Goal: Task Accomplishment & Management: Complete application form

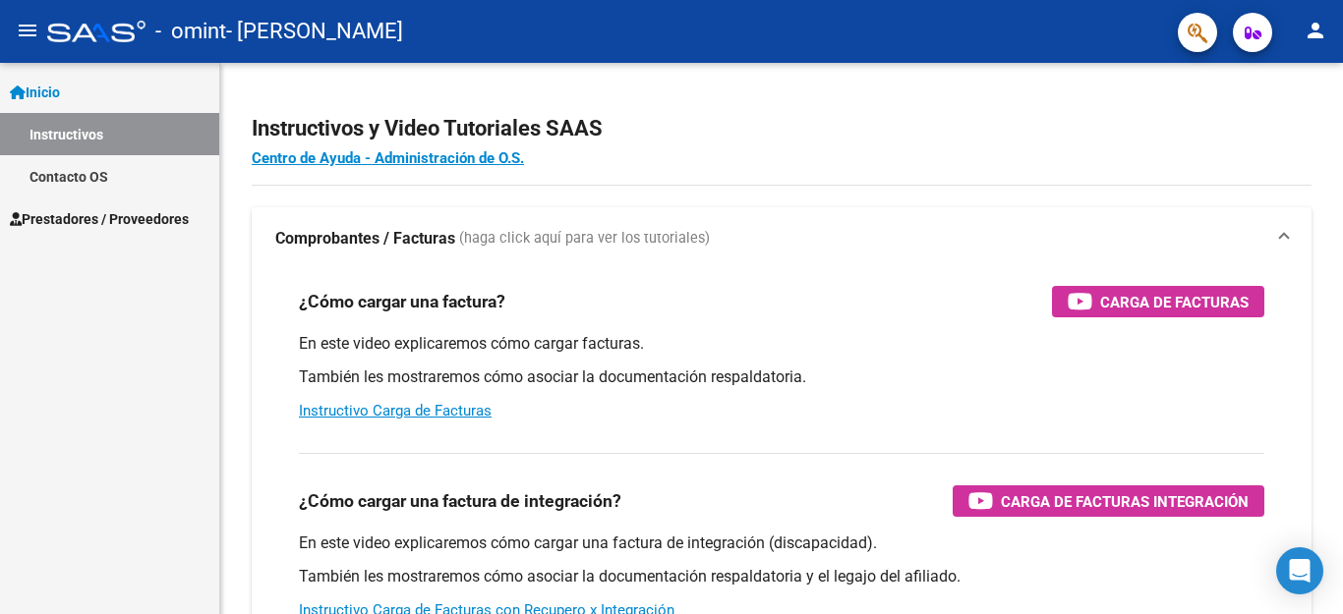
click at [126, 220] on span "Prestadores / Proveedores" at bounding box center [99, 219] width 179 height 22
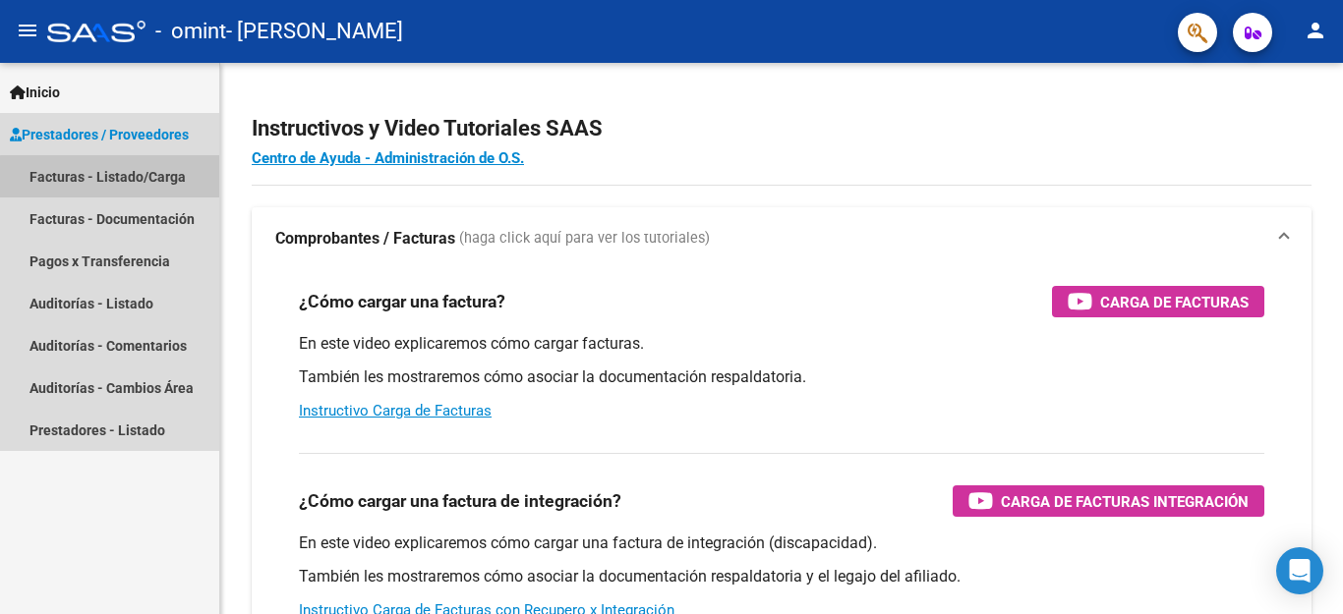
click at [124, 183] on link "Facturas - Listado/Carga" at bounding box center [109, 176] width 219 height 42
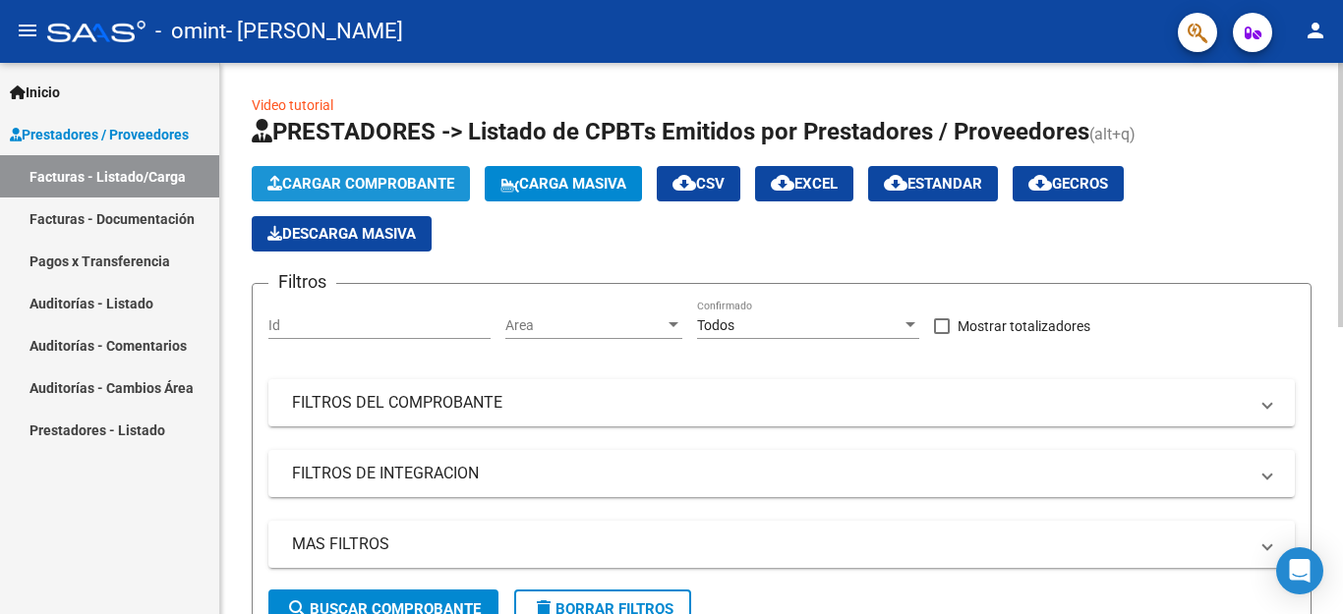
click at [306, 188] on span "Cargar Comprobante" at bounding box center [360, 184] width 187 height 18
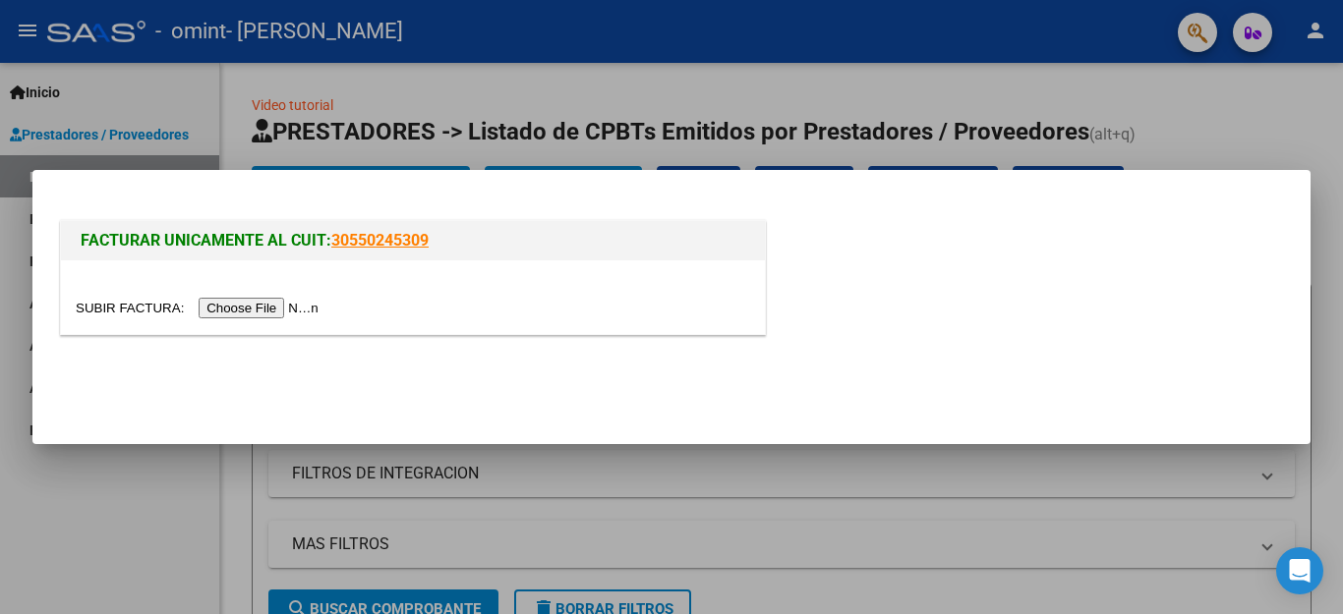
click at [271, 307] on input "file" at bounding box center [200, 308] width 249 height 21
click at [241, 299] on input "file" at bounding box center [200, 308] width 249 height 21
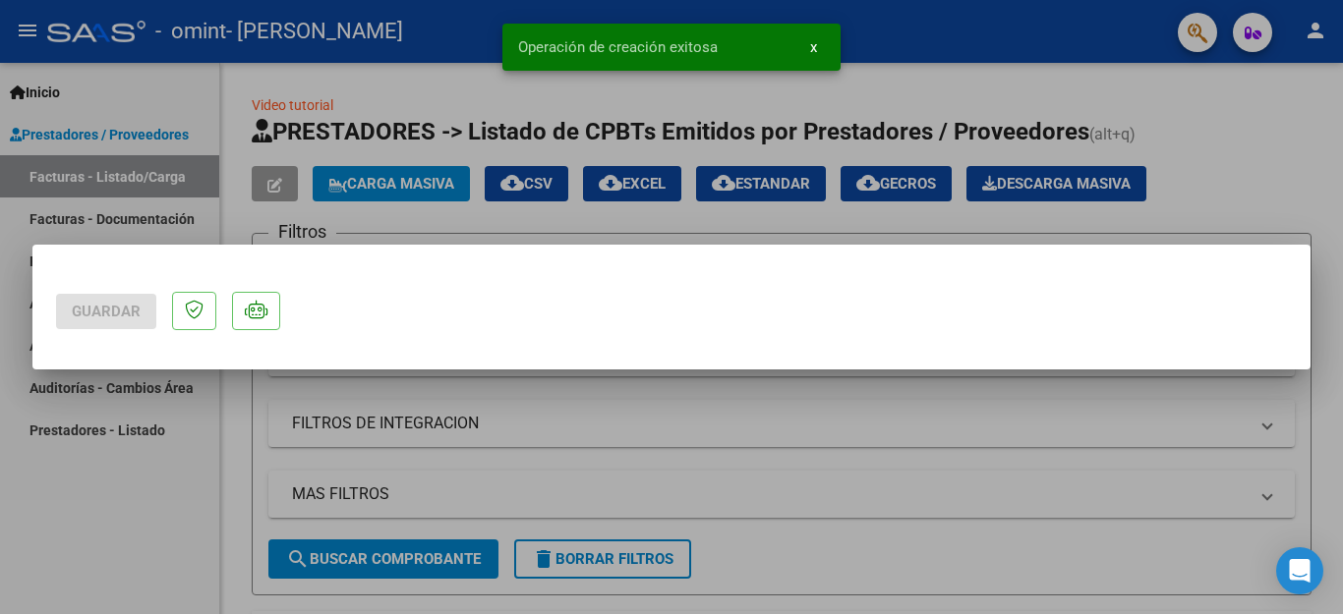
click at [1295, 168] on div "Guardar Operación de creación exitosa x" at bounding box center [671, 307] width 1343 height 614
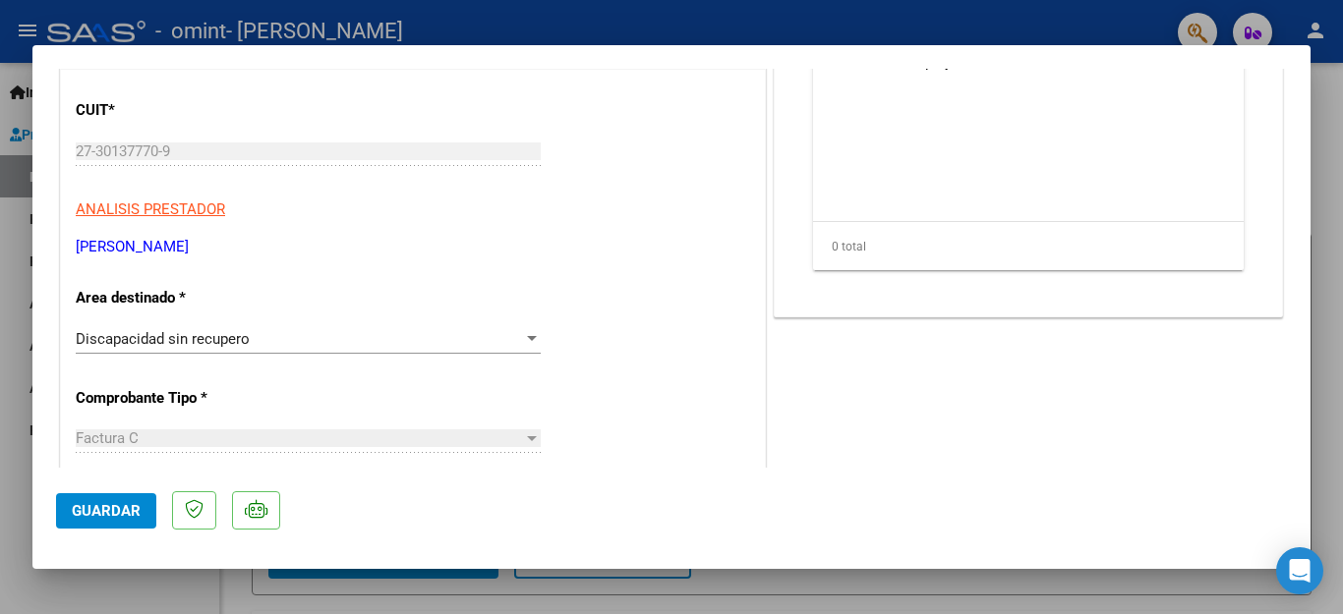
scroll to position [299, 0]
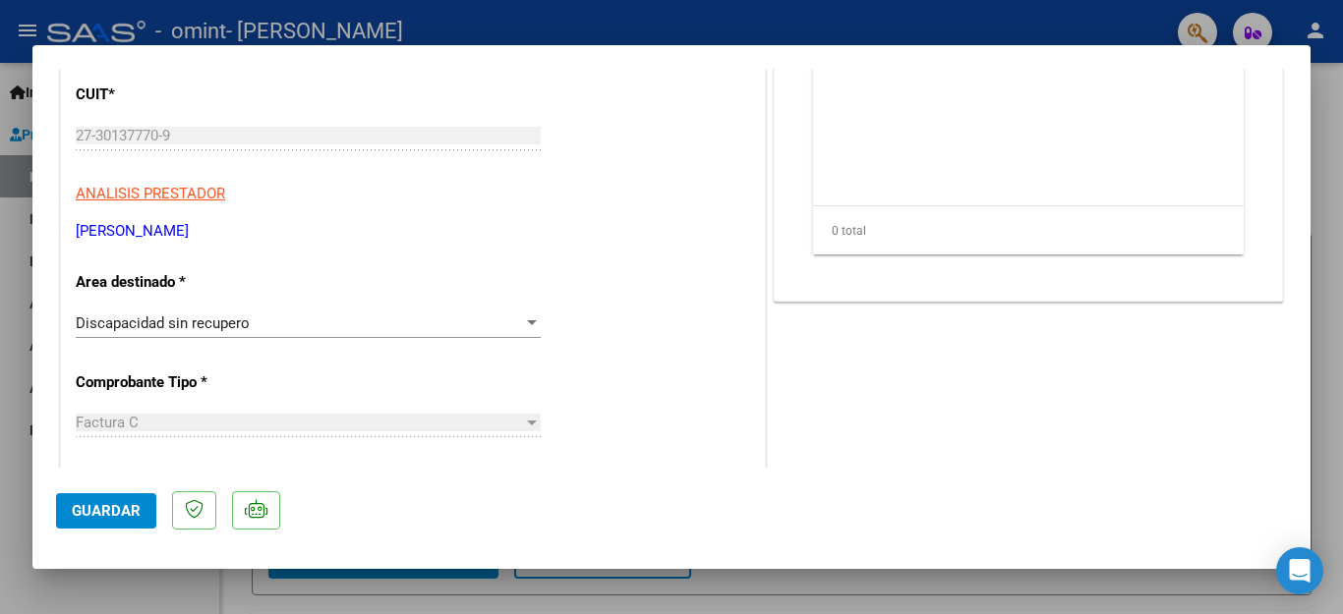
click at [292, 316] on div "Discapacidad sin recupero" at bounding box center [299, 324] width 447 height 18
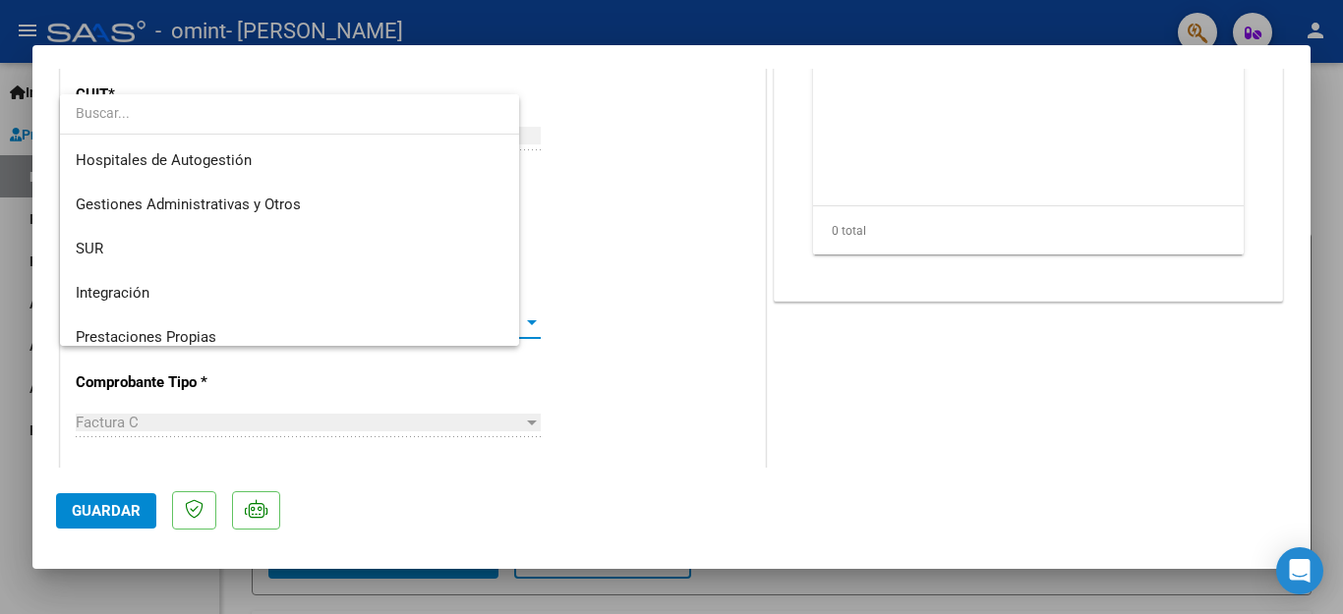
scroll to position [146, 0]
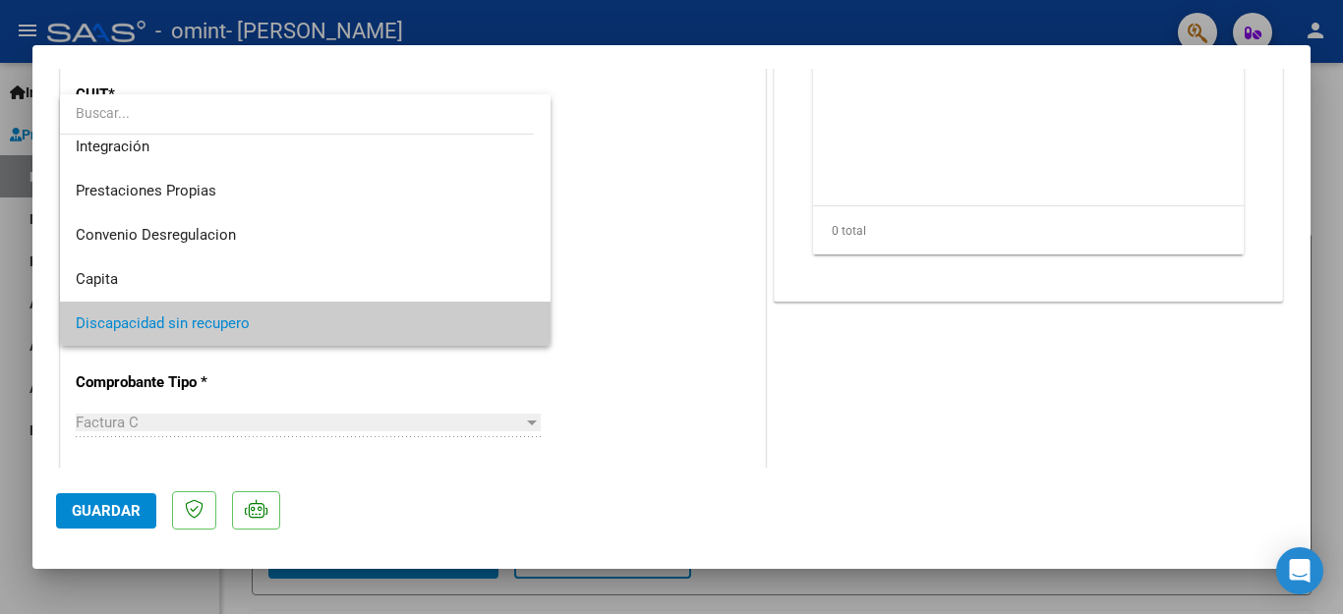
click at [612, 379] on div at bounding box center [671, 307] width 1343 height 614
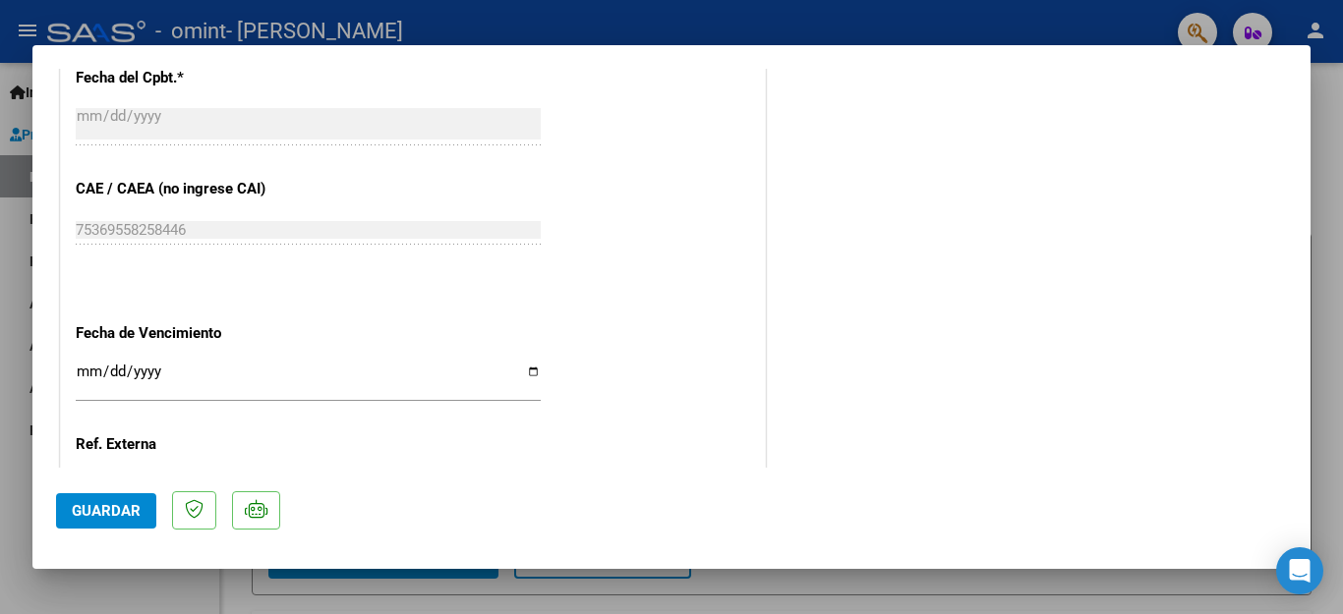
scroll to position [1015, 0]
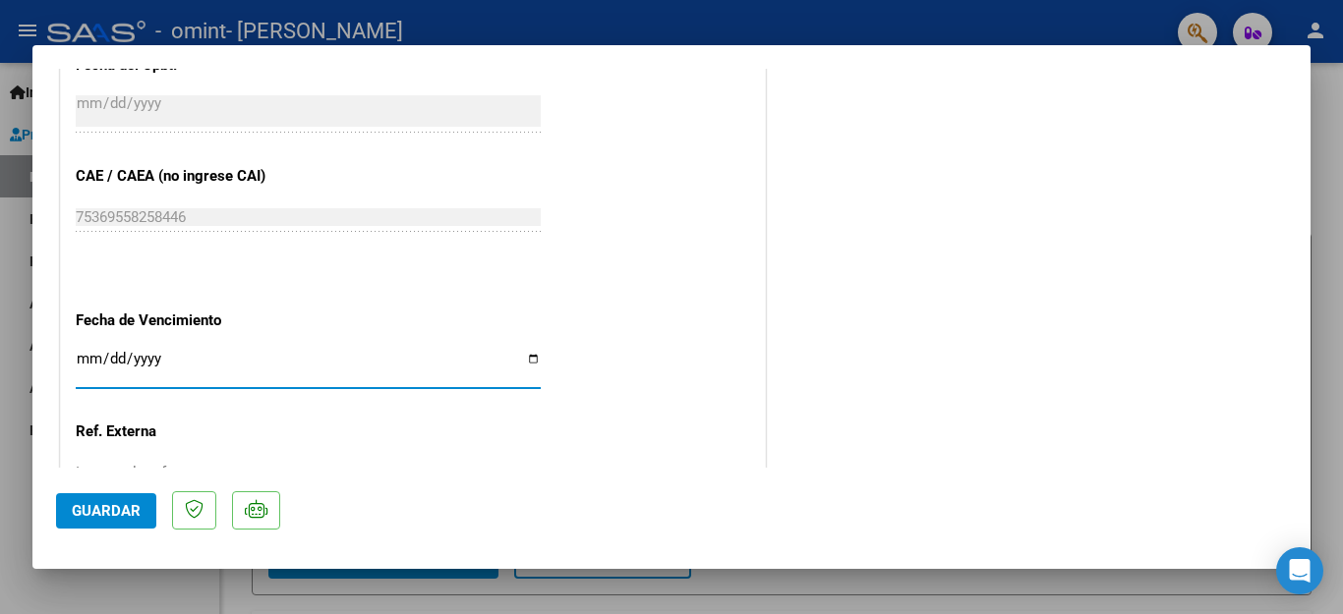
click at [522, 351] on input "Ingresar la fecha" at bounding box center [308, 366] width 465 height 31
type input "[DATE]"
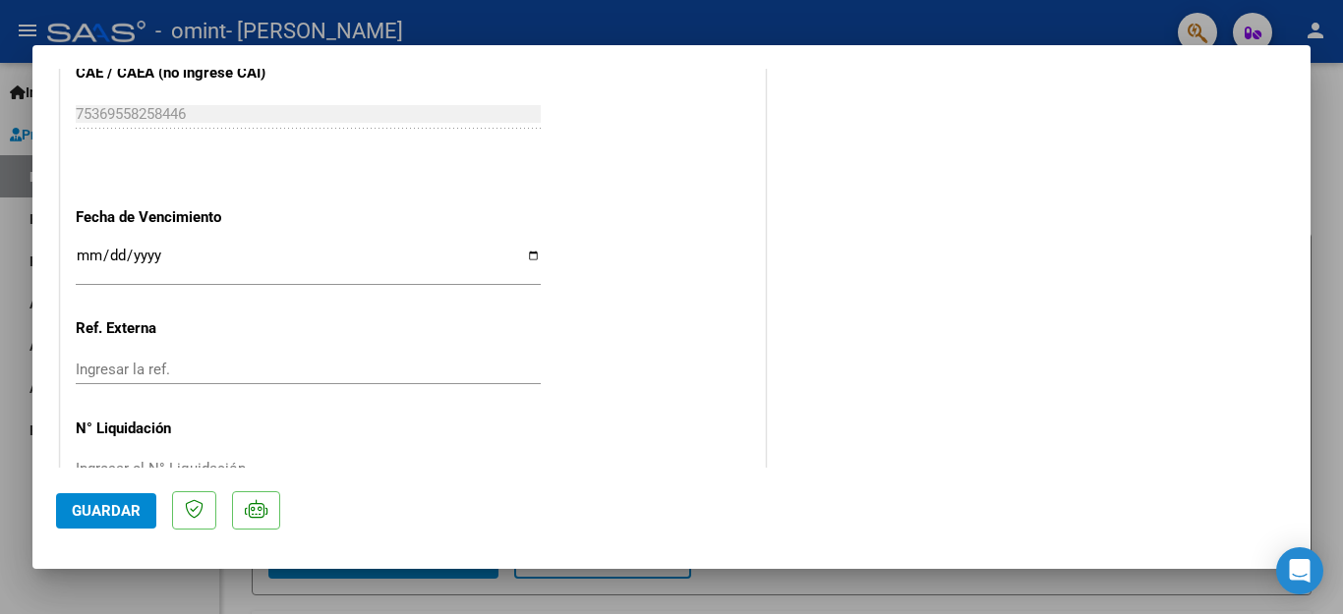
scroll to position [1147, 0]
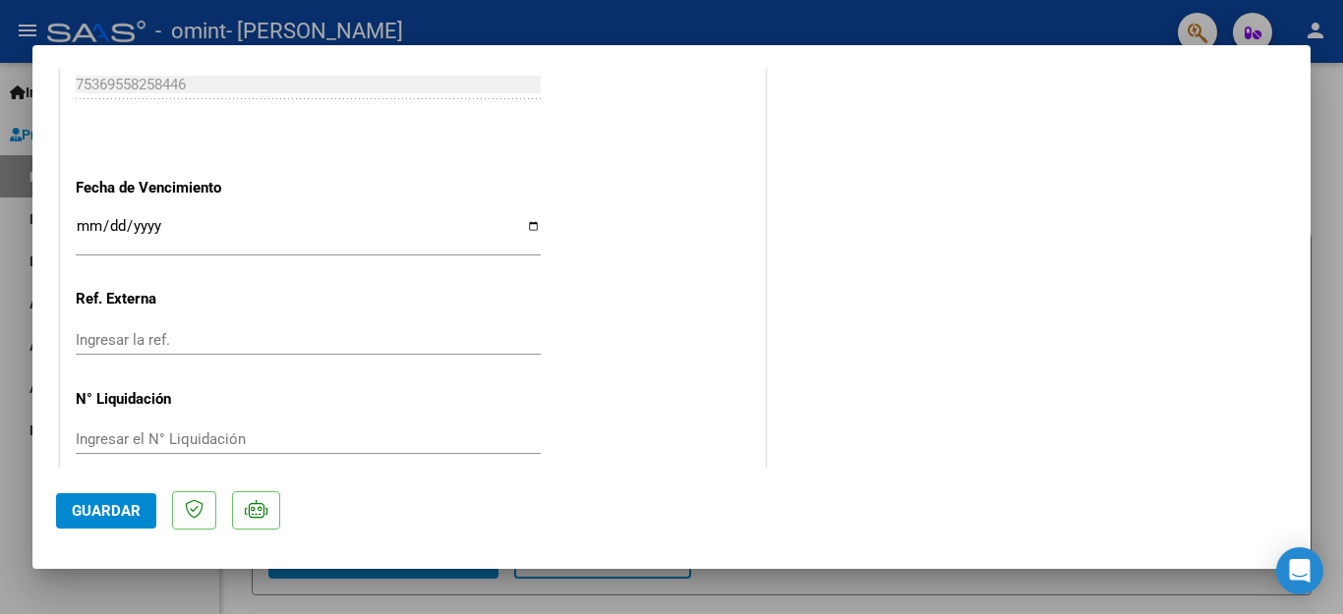
drag, startPoint x: 1293, startPoint y: 403, endPoint x: 1287, endPoint y: 371, distance: 33.0
click at [1287, 371] on mat-dialog-content "COMPROBANTE VER COMPROBANTE ESTADO: Recibida. En proceso de confirmacion/acepta…" at bounding box center [671, 268] width 1278 height 399
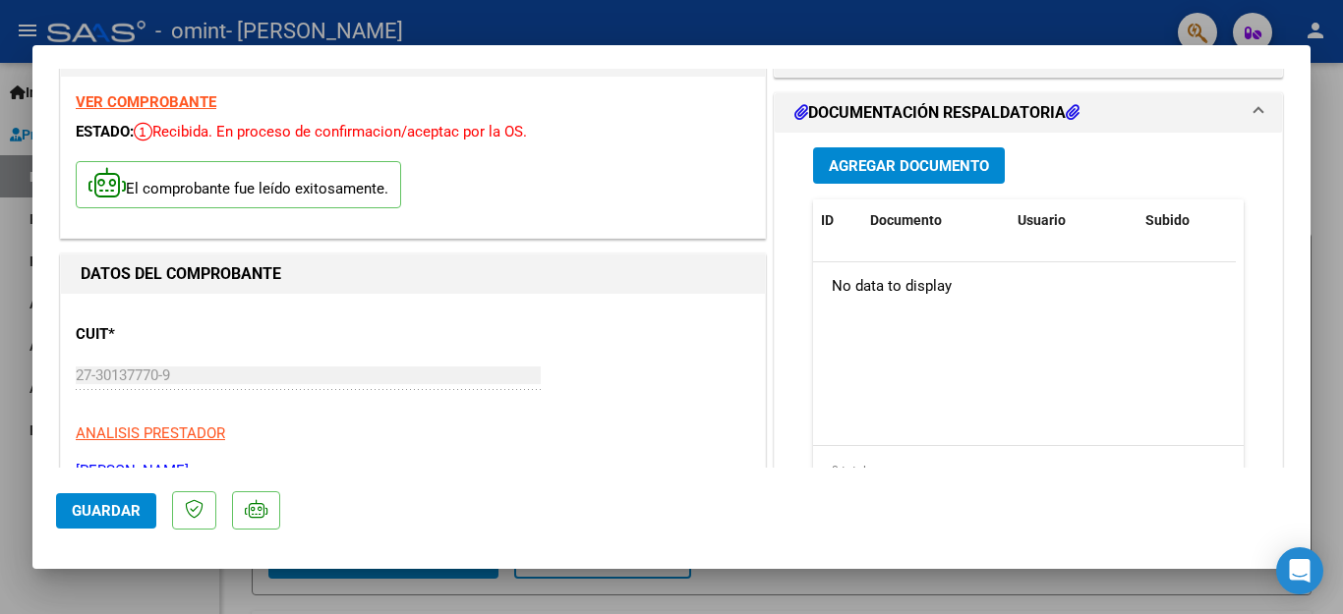
scroll to position [71, 0]
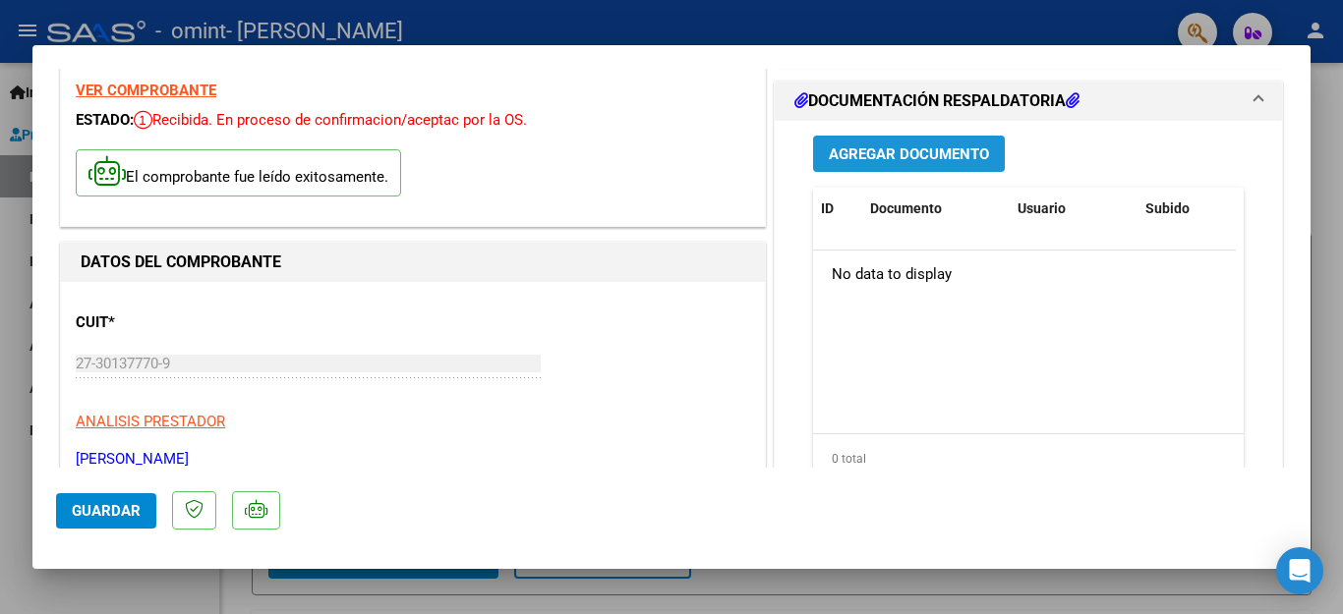
click at [869, 145] on span "Agregar Documento" at bounding box center [909, 154] width 160 height 18
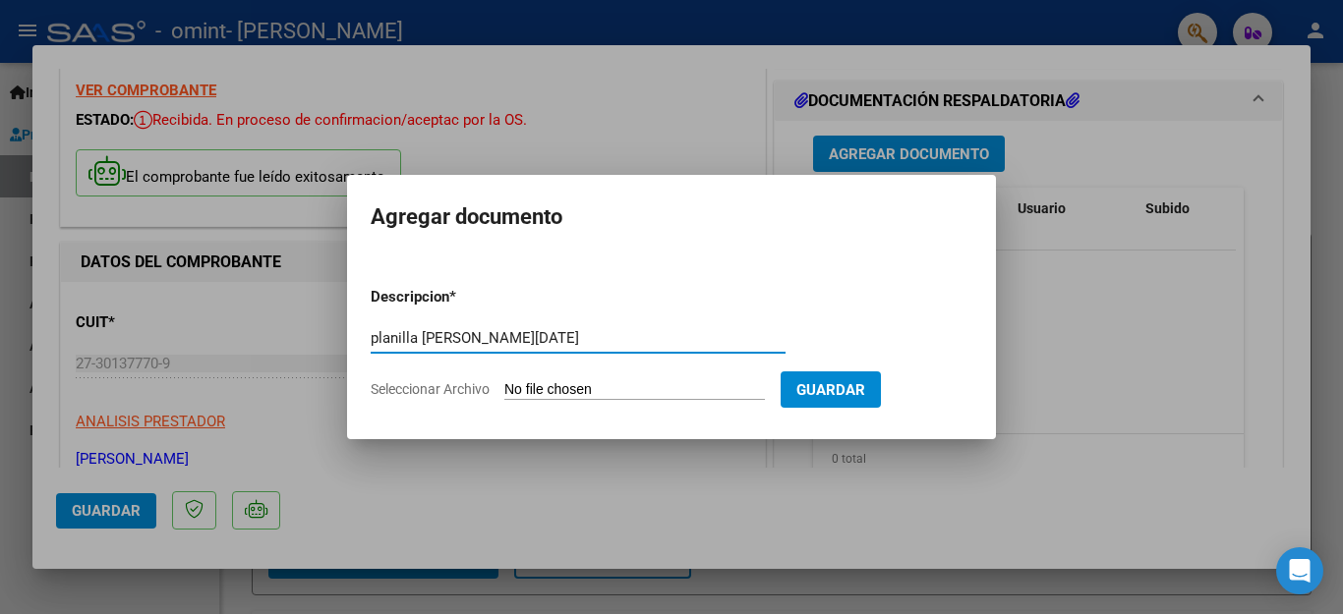
type input "planilla [PERSON_NAME][DATE]"
drag, startPoint x: 608, startPoint y: 385, endPoint x: 605, endPoint y: 398, distance: 13.1
click at [605, 398] on input "Seleccionar Archivo" at bounding box center [634, 390] width 261 height 19
type input "C:\fakepath\planilla [PERSON_NAME][DATE]..jpg"
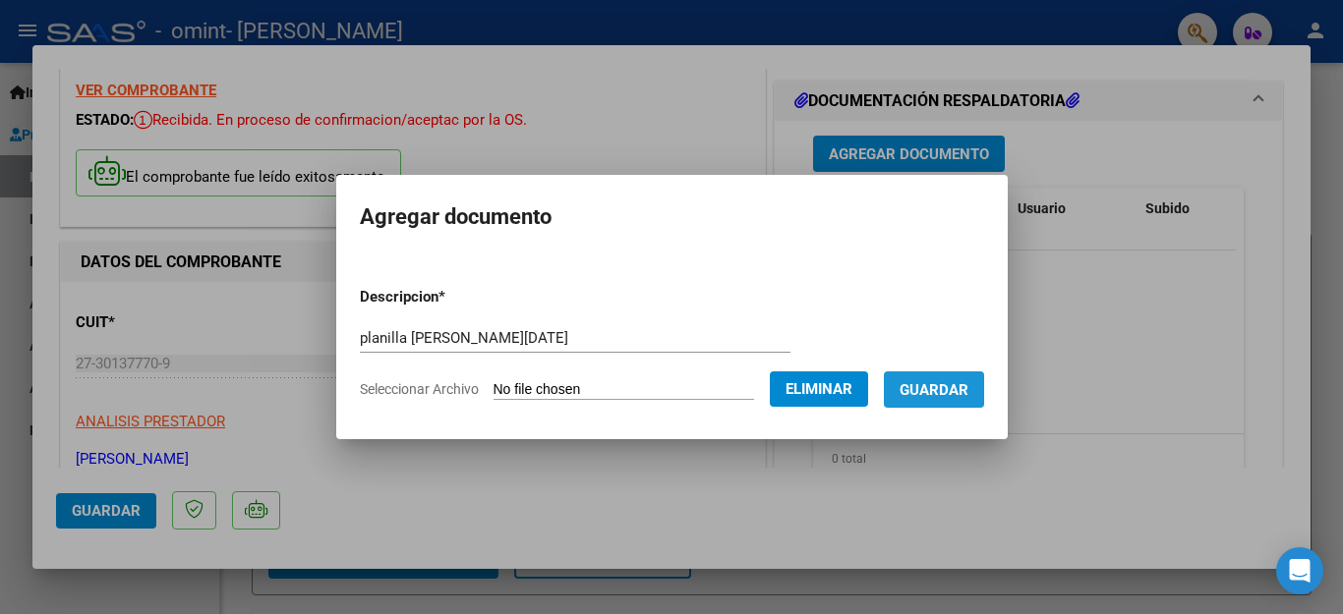
click at [900, 395] on button "Guardar" at bounding box center [934, 390] width 100 height 36
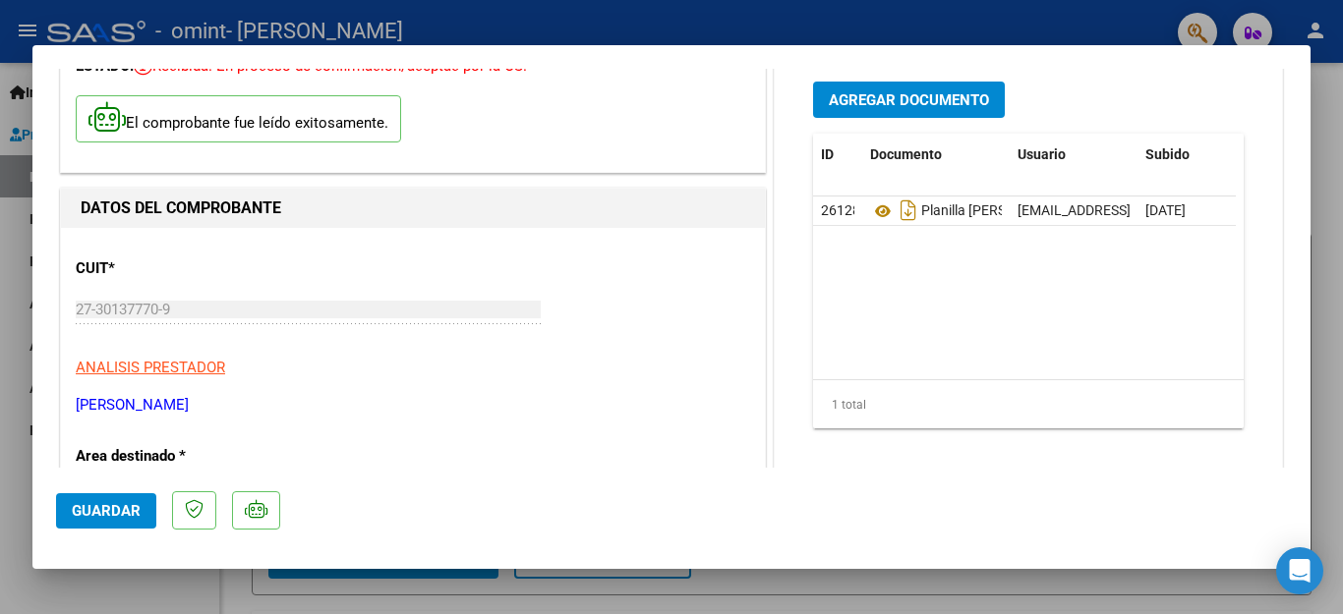
scroll to position [129, 0]
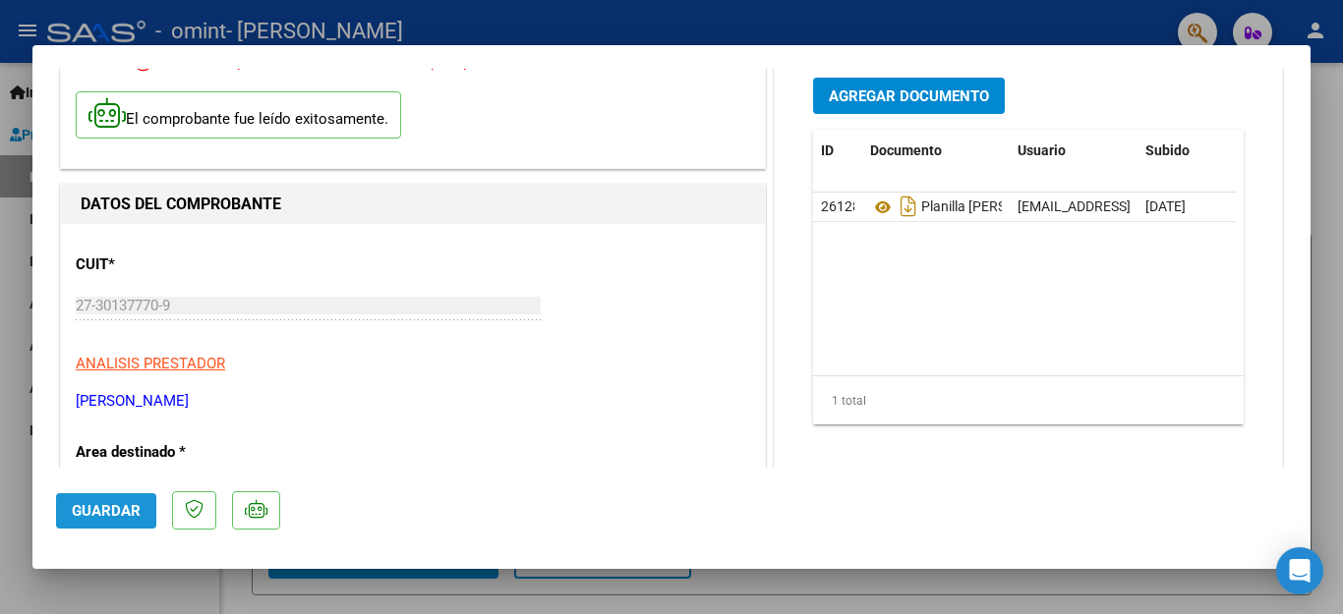
click at [94, 511] on span "Guardar" at bounding box center [106, 511] width 69 height 18
click at [1331, 313] on div at bounding box center [671, 307] width 1343 height 614
type input "$ 0,00"
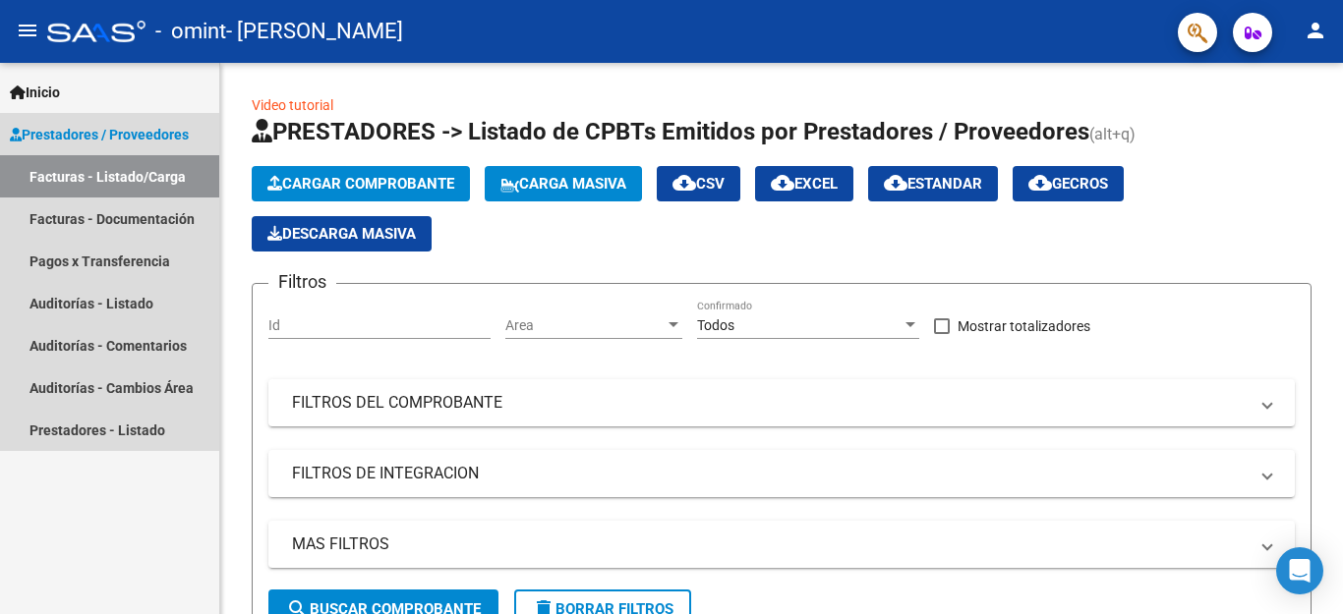
click at [128, 174] on link "Facturas - Listado/Carga" at bounding box center [109, 176] width 219 height 42
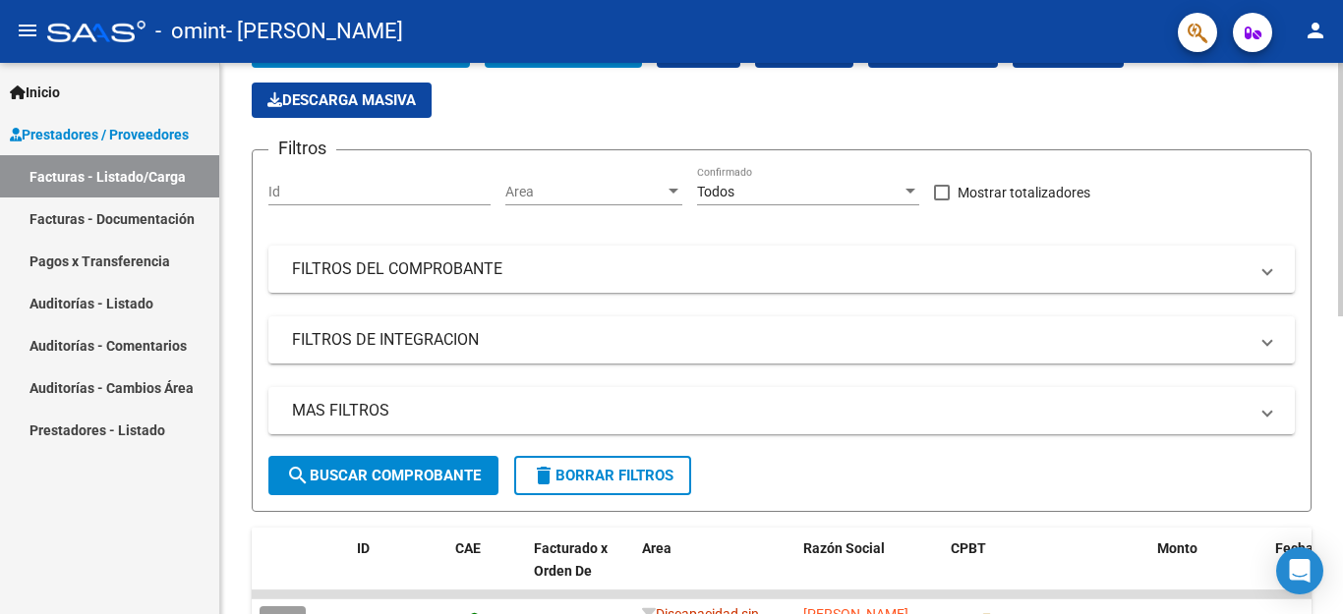
scroll to position [0, 0]
